Goal: Transaction & Acquisition: Purchase product/service

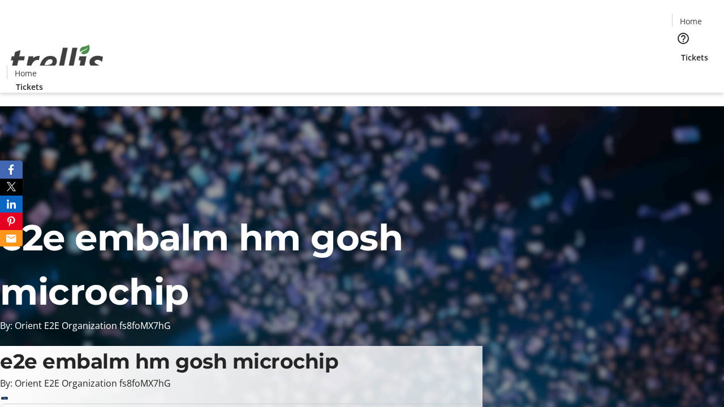
click at [681, 51] on span "Tickets" at bounding box center [694, 57] width 27 height 12
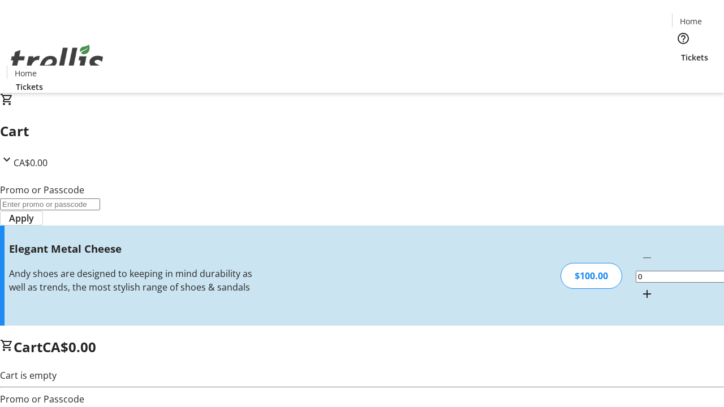
click at [640, 287] on mat-icon "Increment by one" at bounding box center [647, 294] width 14 height 14
type input "1"
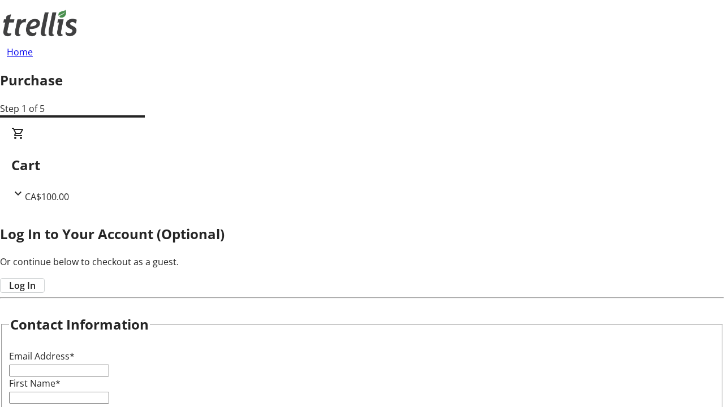
type input "FREE"
type input "[PERSON_NAME][EMAIL_ADDRESS][DOMAIN_NAME]"
type input "[PERSON_NAME]"
type input "Green"
